Goal: Information Seeking & Learning: Compare options

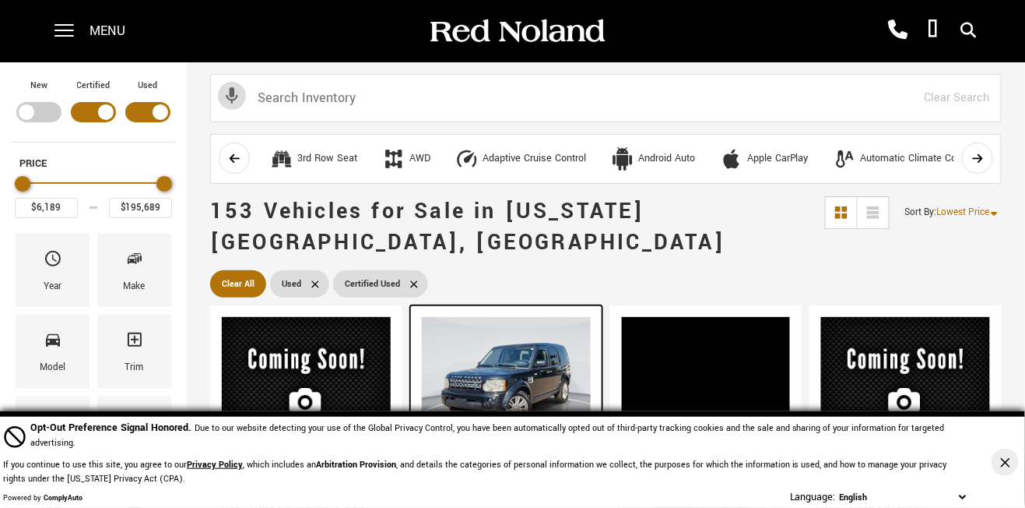
click at [490, 321] on img at bounding box center [506, 380] width 169 height 127
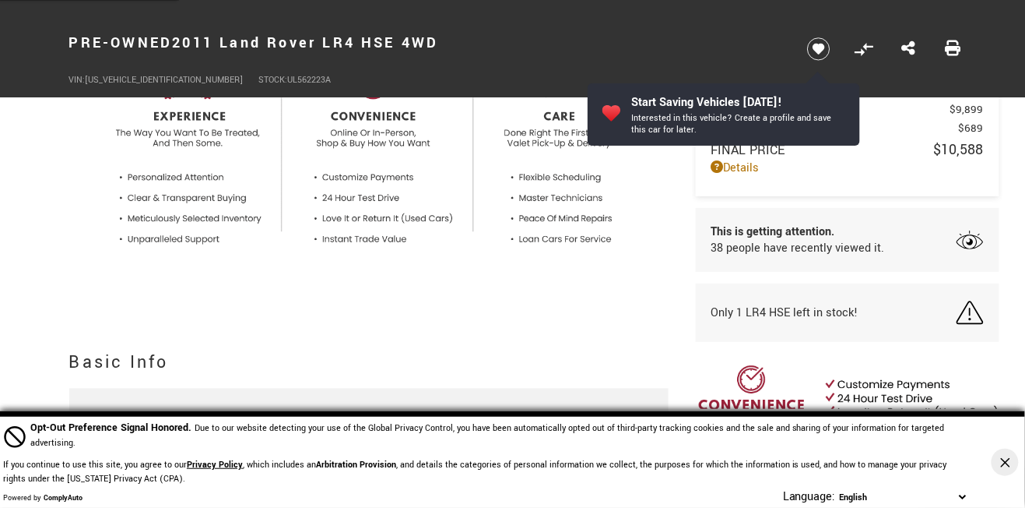
scroll to position [570, 0]
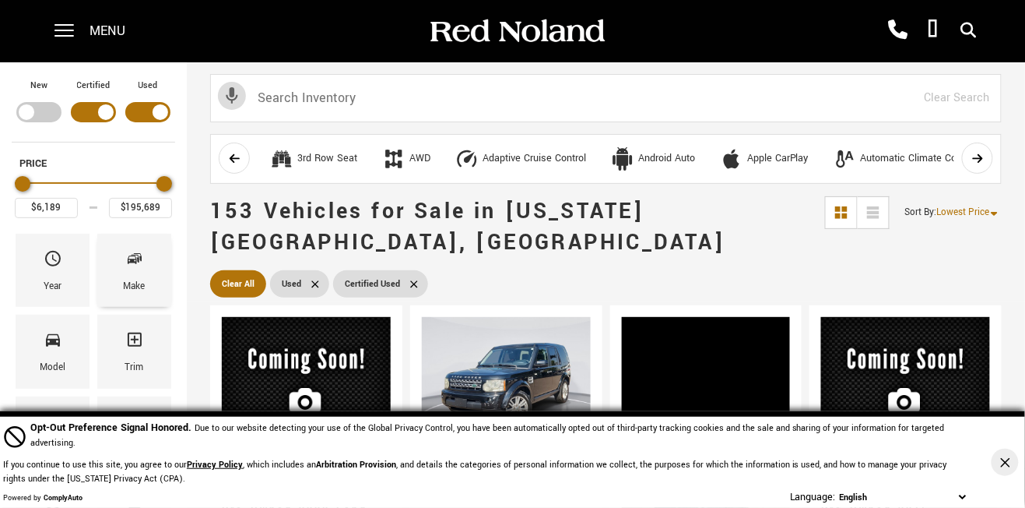
click at [129, 272] on span "Make" at bounding box center [134, 261] width 19 height 33
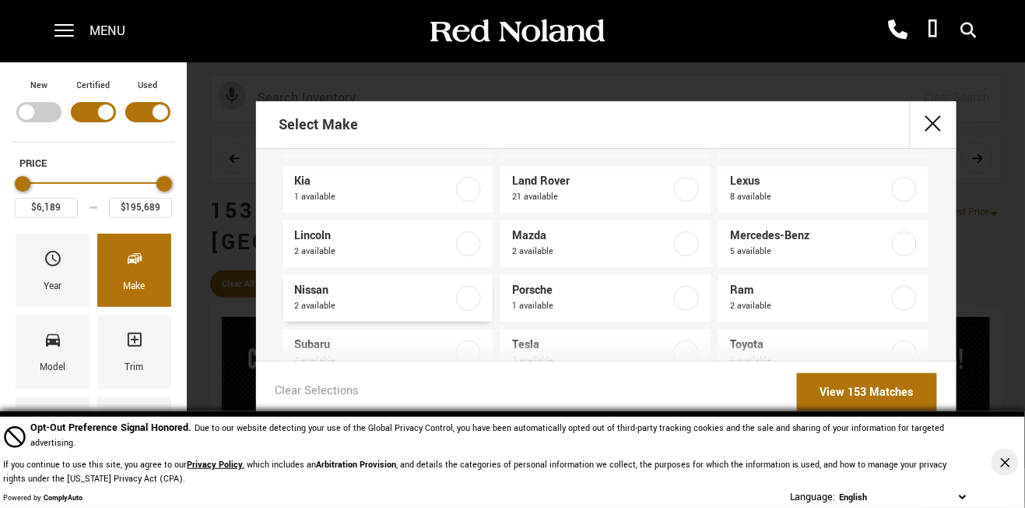
scroll to position [224, 0]
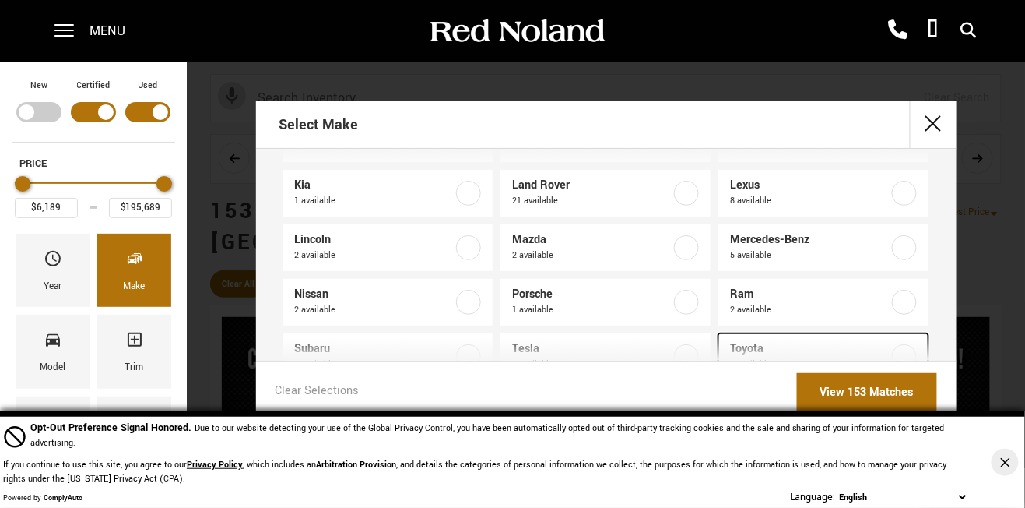
click at [788, 367] on span "6 available" at bounding box center [809, 365] width 159 height 16
type input "$30,577"
type input "$77,686"
checkbox input "true"
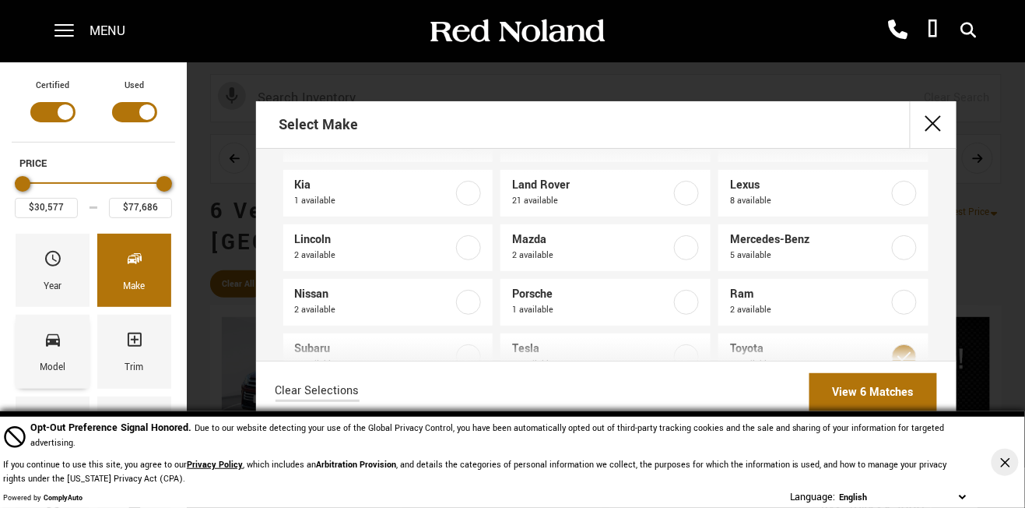
click at [45, 352] on span "Model" at bounding box center [53, 342] width 19 height 33
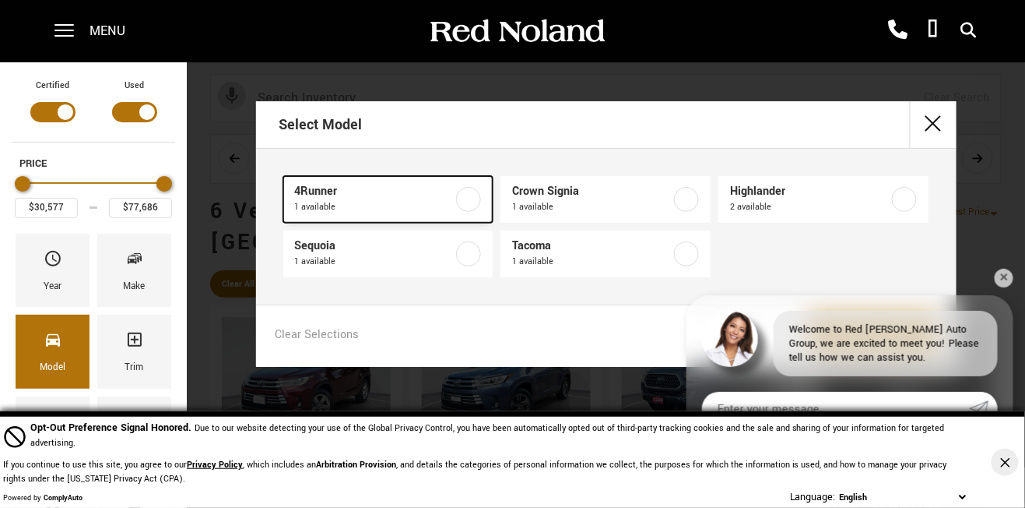
click at [408, 203] on span "1 available" at bounding box center [374, 207] width 159 height 16
type input "$54,683"
checkbox input "true"
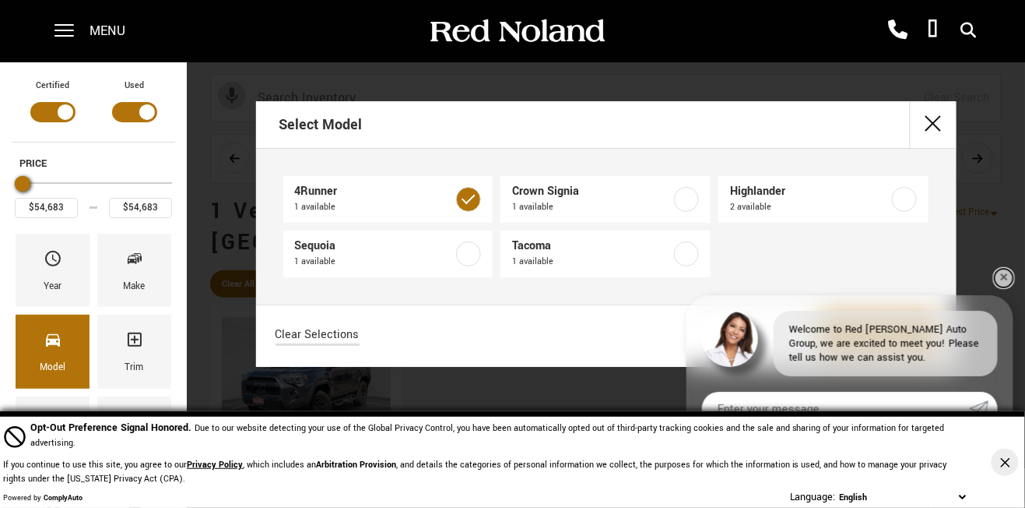
click at [1001, 276] on link "✕" at bounding box center [1004, 278] width 19 height 19
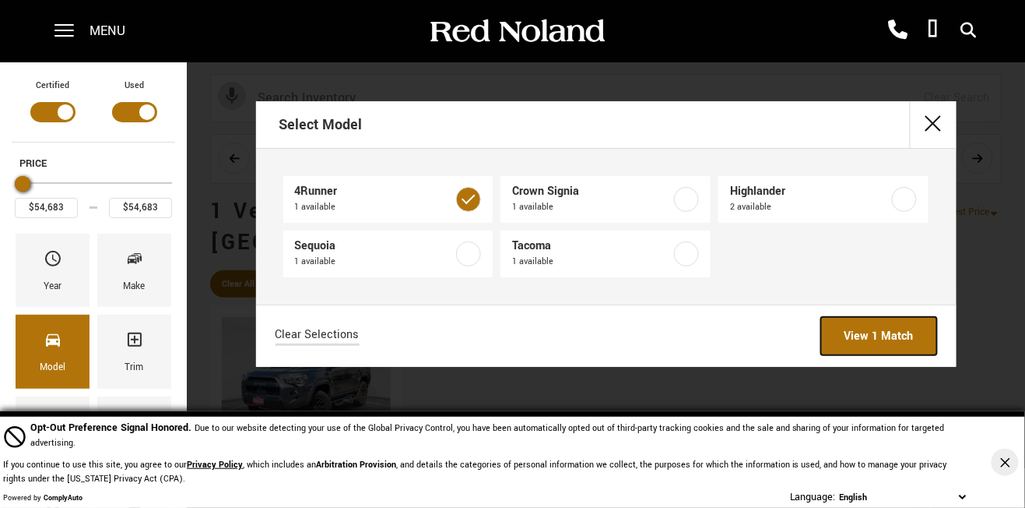
click at [876, 339] on link "View 1 Match" at bounding box center [879, 336] width 116 height 38
